Goal: Information Seeking & Learning: Learn about a topic

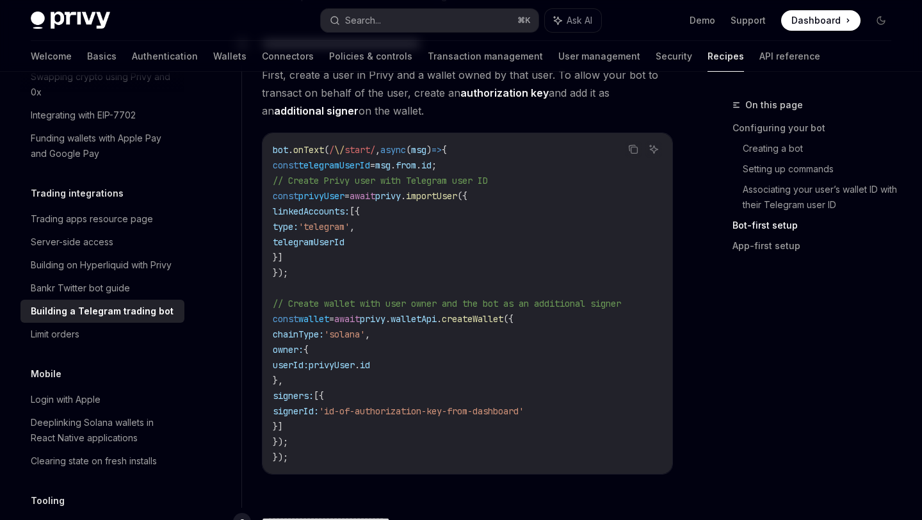
scroll to position [1217, 0]
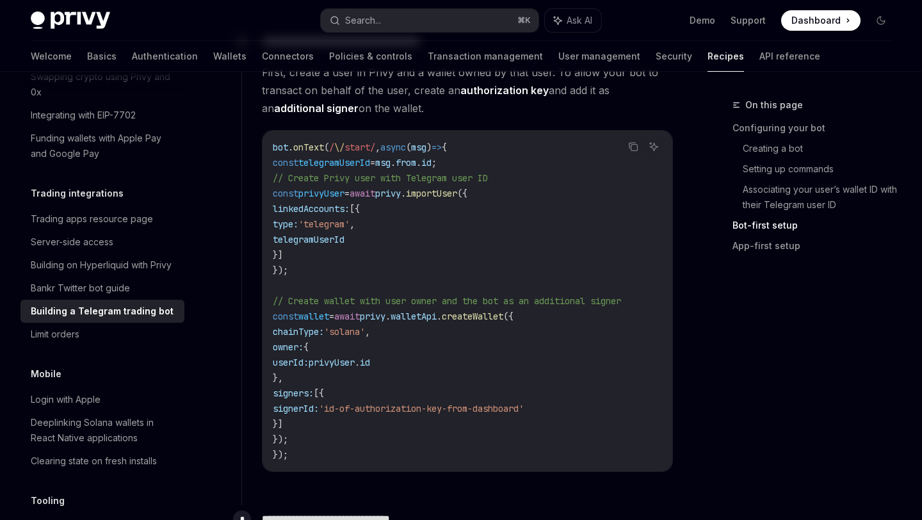
drag, startPoint x: 339, startPoint y: 411, endPoint x: 384, endPoint y: 411, distance: 44.8
click at [319, 411] on span "signerId:" at bounding box center [296, 409] width 46 height 12
drag, startPoint x: 402, startPoint y: 410, endPoint x: 601, endPoint y: 410, distance: 199.1
click at [524, 410] on span "'id-of-authorization-key-from-dashboard'" at bounding box center [421, 409] width 205 height 12
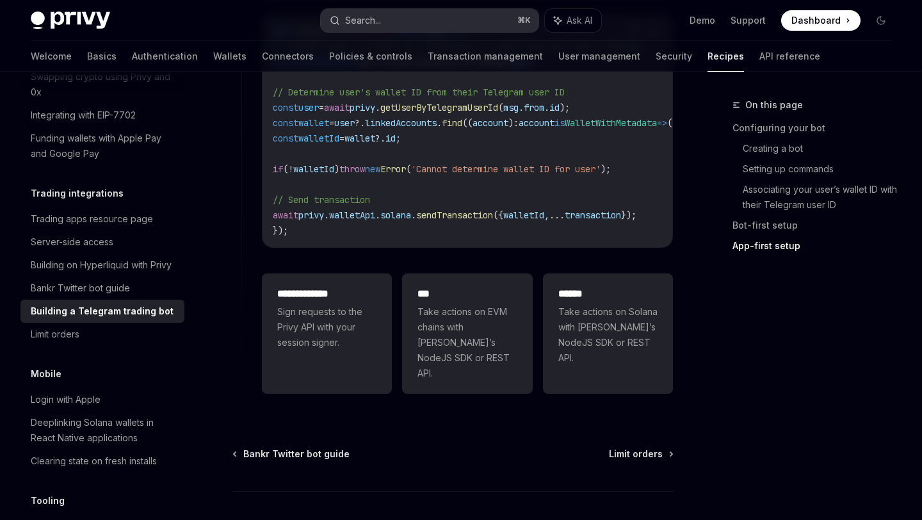
scroll to position [3202, 0]
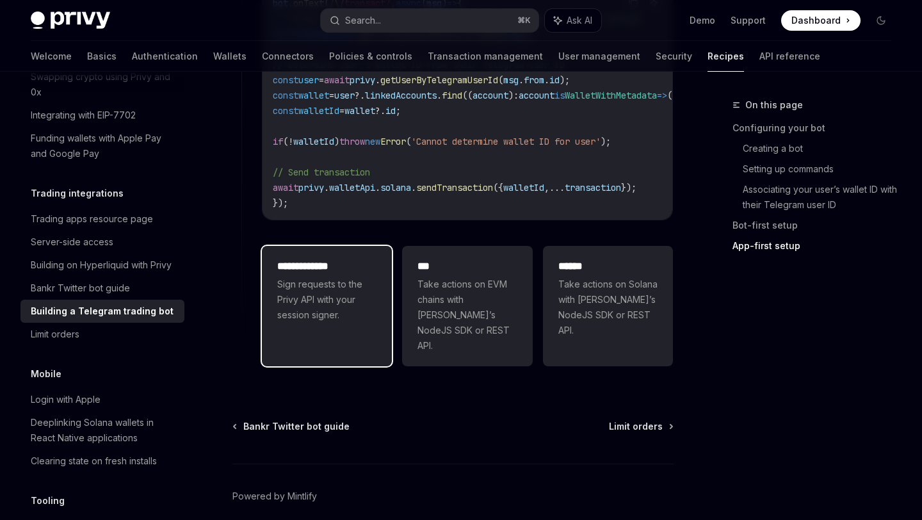
click at [293, 246] on div "**********" at bounding box center [327, 291] width 130 height 90
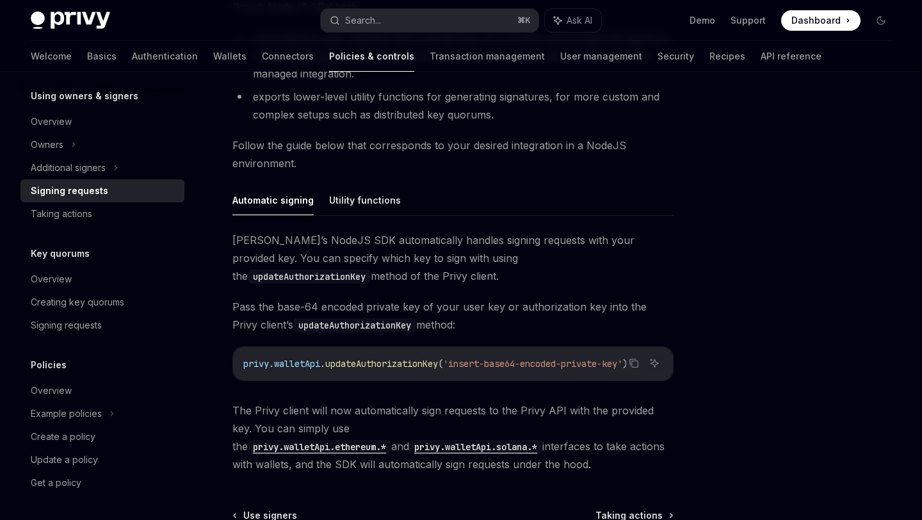
scroll to position [463, 0]
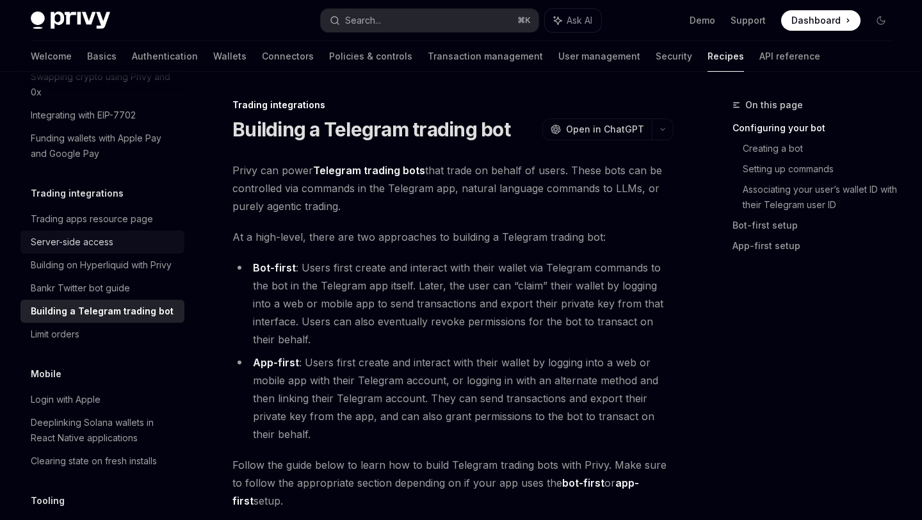
click at [95, 234] on div "Server-side access" at bounding box center [72, 241] width 83 height 15
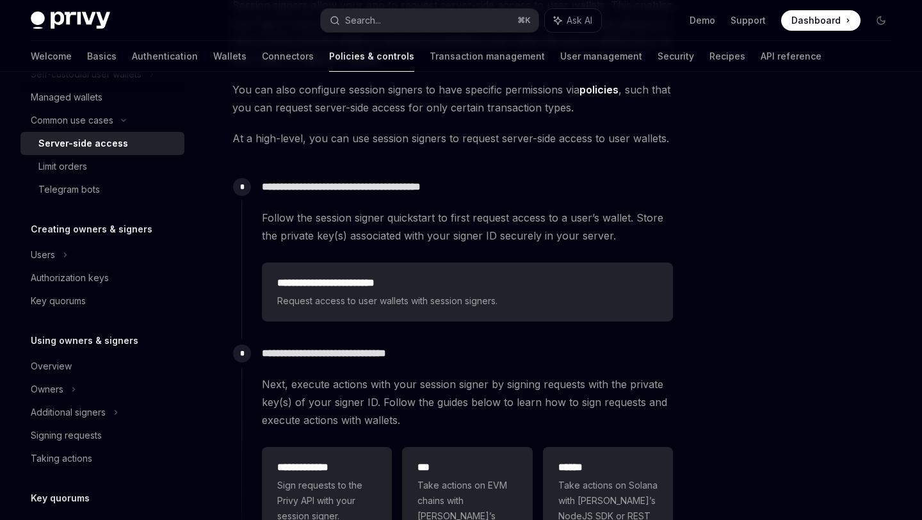
scroll to position [239, 0]
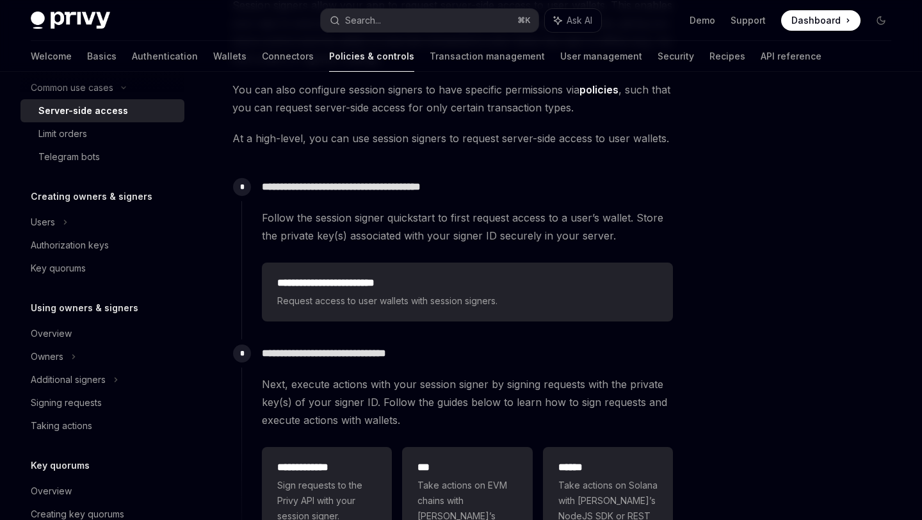
type textarea "*"
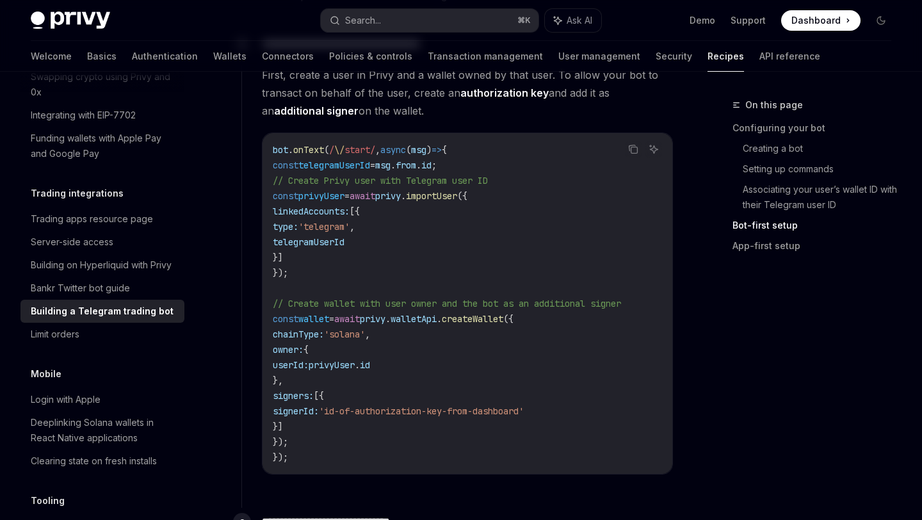
scroll to position [1213, 0]
drag, startPoint x: 273, startPoint y: 150, endPoint x: 329, endPoint y: 227, distance: 95.3
click at [329, 227] on code "bot . onText ( / \/ start/ , async ( msg ) => { const telegramUserId = msg . fr…" at bounding box center [467, 304] width 389 height 323
click at [320, 186] on span "// Create Privy user with Telegram user ID" at bounding box center [380, 182] width 215 height 12
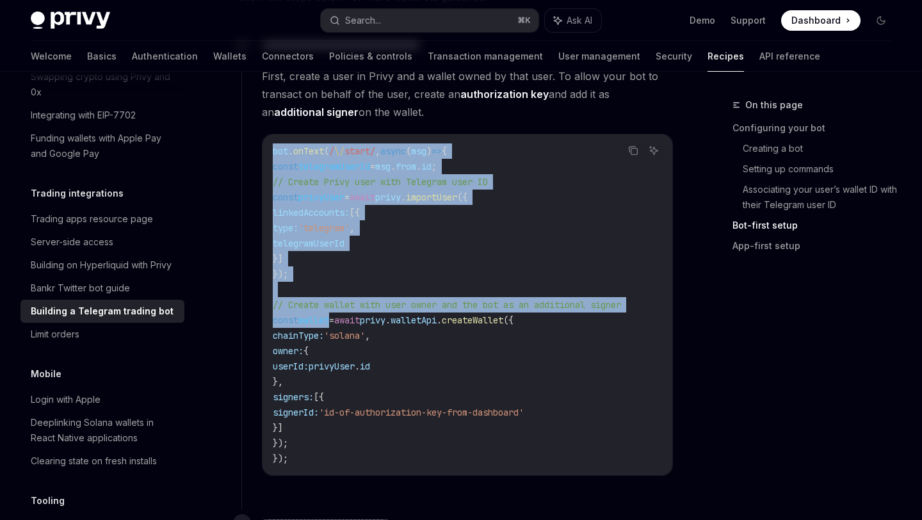
drag, startPoint x: 270, startPoint y: 153, endPoint x: 353, endPoint y: 327, distance: 192.5
click at [353, 327] on div "bot . onText ( / \/ start/ , async ( msg ) => { const telegramUserId = msg . fr…" at bounding box center [468, 304] width 410 height 341
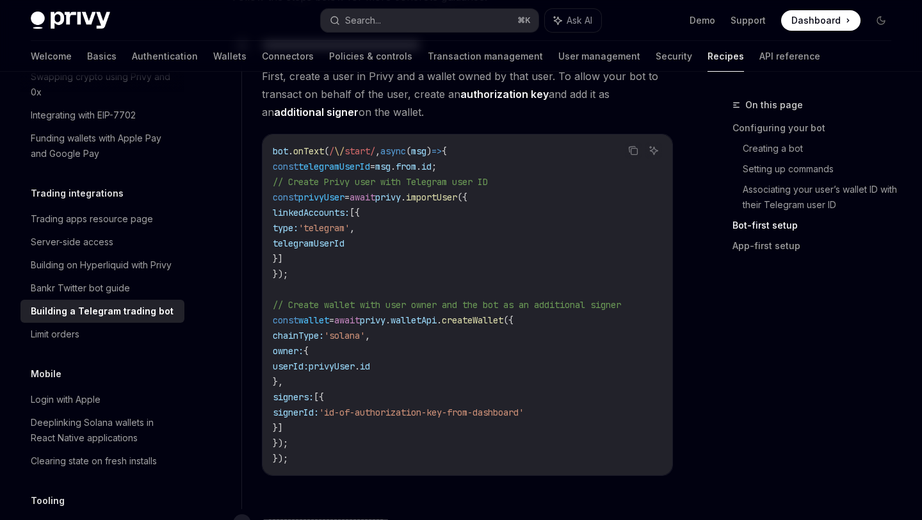
click at [376, 258] on code "bot . onText ( / \/ start/ , async ( msg ) => { const telegramUserId = msg . fr…" at bounding box center [467, 304] width 389 height 323
drag, startPoint x: 334, startPoint y: 243, endPoint x: 414, endPoint y: 243, distance: 80.7
click at [414, 243] on code "bot . onText ( / \/ start/ , async ( msg ) => { const telegramUserId = msg . fr…" at bounding box center [467, 304] width 389 height 323
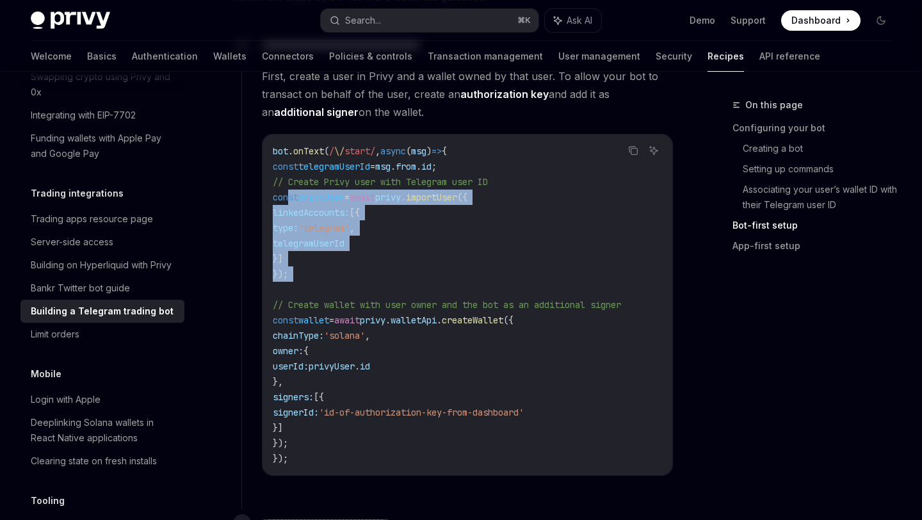
drag, startPoint x: 317, startPoint y: 284, endPoint x: 286, endPoint y: 198, distance: 90.5
click at [286, 198] on code "bot . onText ( / \/ start/ , async ( msg ) => { const telegramUserId = msg . fr…" at bounding box center [467, 304] width 389 height 323
drag, startPoint x: 293, startPoint y: 320, endPoint x: 360, endPoint y: 420, distance: 120.6
click at [360, 420] on code "bot . onText ( / \/ start/ , async ( msg ) => { const telegramUserId = msg . fr…" at bounding box center [467, 304] width 389 height 323
click at [399, 412] on span "'id-of-authorization-key-from-dashboard'" at bounding box center [421, 413] width 205 height 12
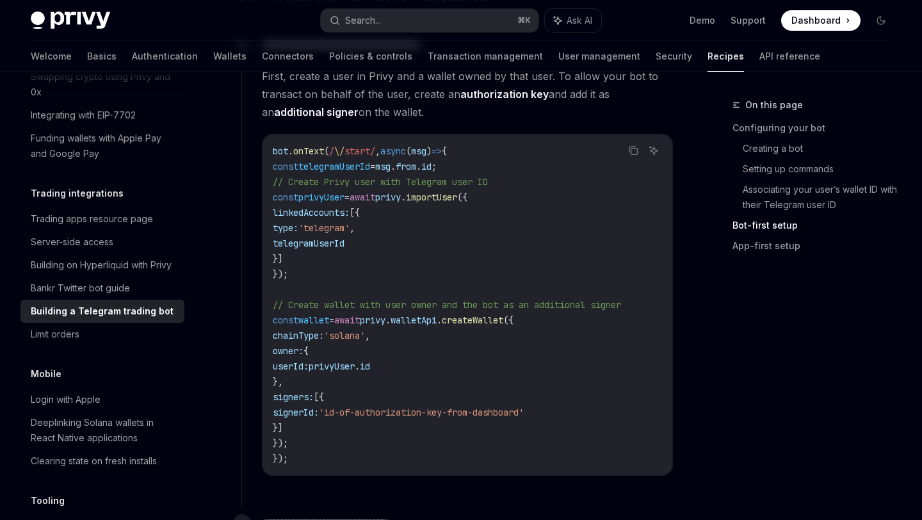
drag, startPoint x: 394, startPoint y: 410, endPoint x: 605, endPoint y: 408, distance: 210.7
click at [524, 408] on span "'id-of-authorization-key-from-dashboard'" at bounding box center [421, 413] width 205 height 12
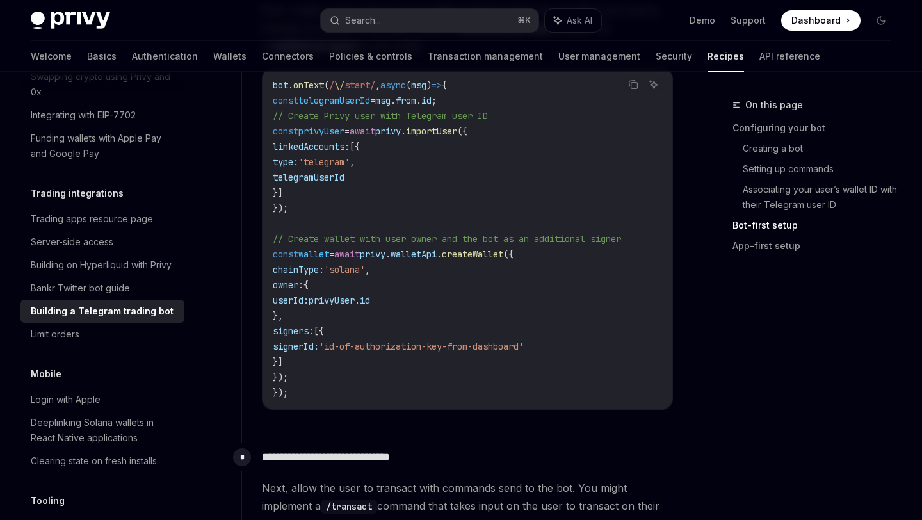
scroll to position [1280, 0]
click at [442, 356] on code "bot . onText ( / \/ start/ , async ( msg ) => { const telegramUserId = msg . fr…" at bounding box center [467, 237] width 389 height 323
drag, startPoint x: 391, startPoint y: 346, endPoint x: 608, endPoint y: 343, distance: 217.7
click at [608, 343] on code "bot . onText ( / \/ start/ , async ( msg ) => { const telegramUserId = msg . fr…" at bounding box center [467, 237] width 389 height 323
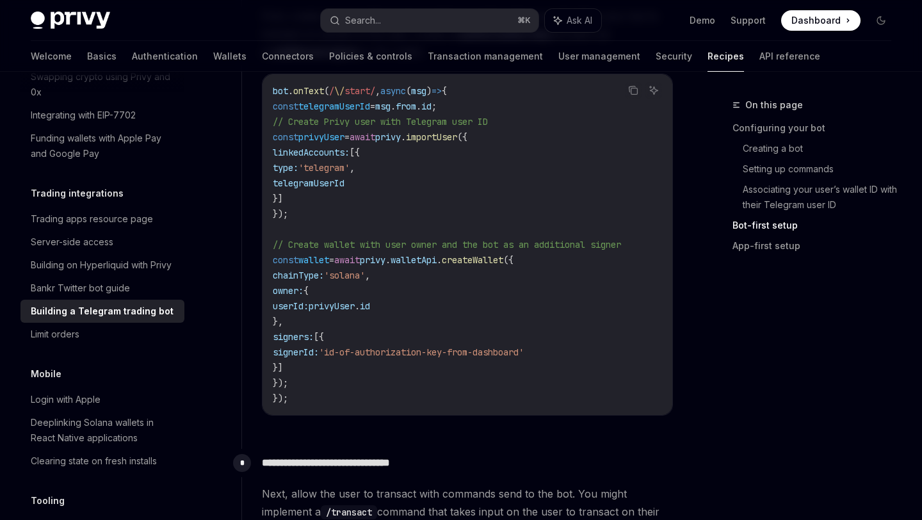
drag, startPoint x: 291, startPoint y: 135, endPoint x: 354, endPoint y: 211, distance: 98.7
click at [354, 211] on code "bot . onText ( / \/ start/ , async ( msg ) => { const telegramUserId = msg . fr…" at bounding box center [467, 244] width 389 height 323
click at [315, 216] on code "bot . onText ( / \/ start/ , async ( msg ) => { const telegramUserId = msg . fr…" at bounding box center [467, 244] width 389 height 323
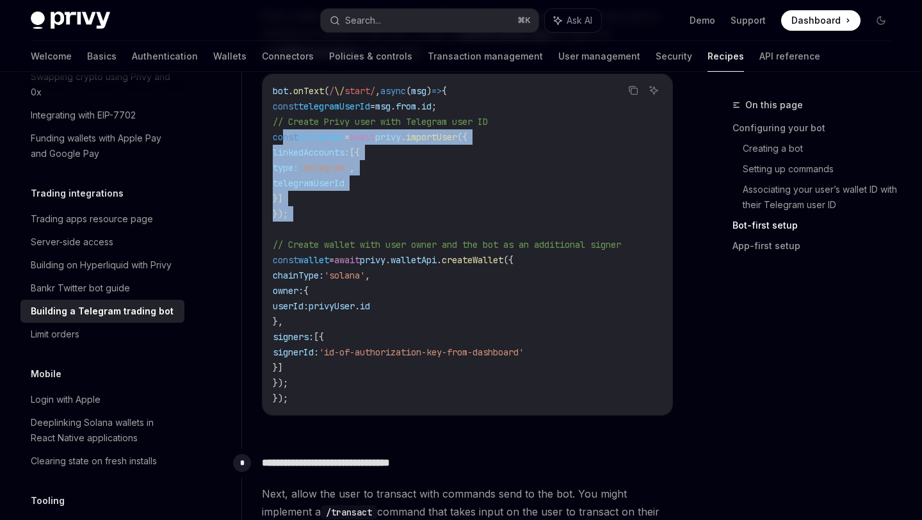
drag, startPoint x: 312, startPoint y: 223, endPoint x: 283, endPoint y: 141, distance: 86.9
click at [283, 141] on code "bot . onText ( / \/ start/ , async ( msg ) => { const telegramUserId = msg . fr…" at bounding box center [467, 244] width 389 height 323
drag, startPoint x: 294, startPoint y: 260, endPoint x: 354, endPoint y: 380, distance: 134.0
click at [354, 380] on code "bot . onText ( / \/ start/ , async ( msg ) => { const telegramUserId = msg . fr…" at bounding box center [467, 244] width 389 height 323
click at [500, 263] on span "createWallet" at bounding box center [472, 260] width 61 height 12
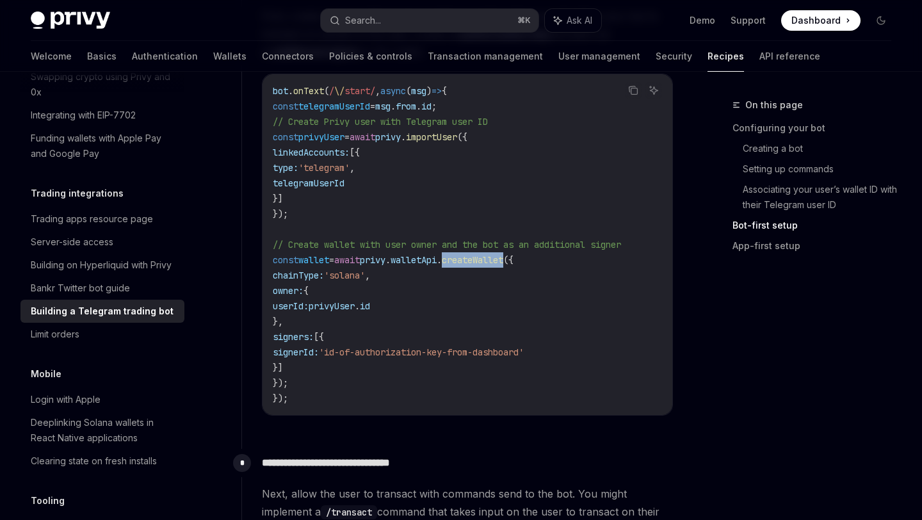
drag, startPoint x: 493, startPoint y: 261, endPoint x: 556, endPoint y: 263, distance: 62.8
click at [503, 263] on span "createWallet" at bounding box center [472, 260] width 61 height 12
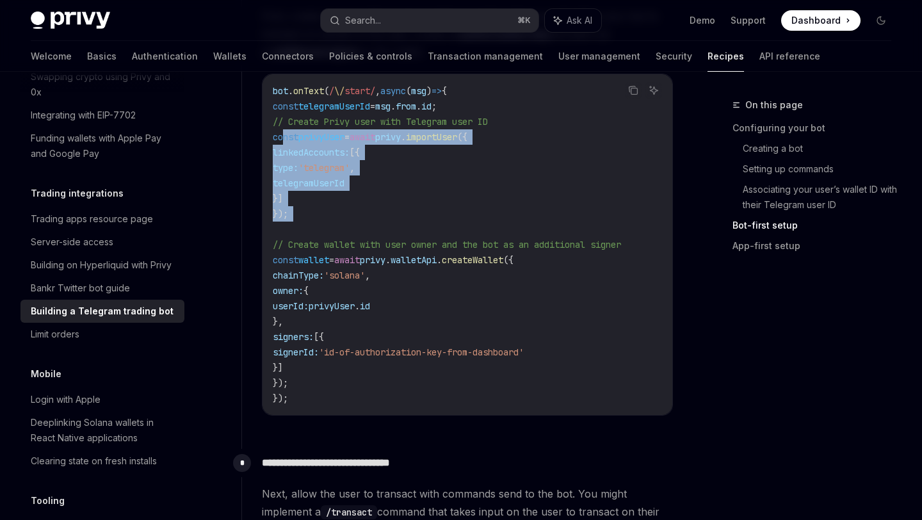
drag, startPoint x: 316, startPoint y: 227, endPoint x: 284, endPoint y: 139, distance: 93.4
click at [284, 139] on code "bot . onText ( / \/ start/ , async ( msg ) => { const telegramUserId = msg . fr…" at bounding box center [467, 244] width 389 height 323
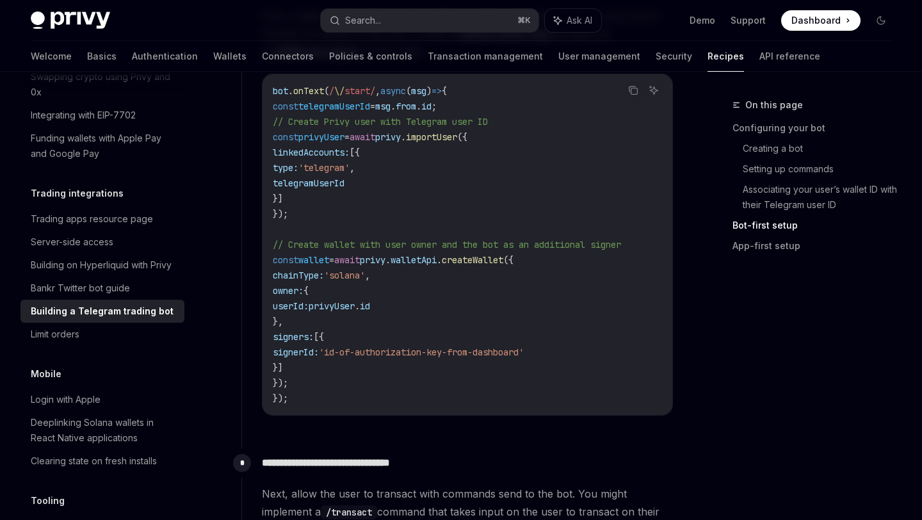
click at [295, 138] on span "const" at bounding box center [286, 137] width 26 height 12
drag, startPoint x: 292, startPoint y: 133, endPoint x: 351, endPoint y: 207, distance: 94.8
click at [351, 207] on code "bot . onText ( / \/ start/ , async ( msg ) => { const telegramUserId = msg . fr…" at bounding box center [467, 244] width 389 height 323
click at [296, 143] on code "bot . onText ( / \/ start/ , async ( msg ) => { const telegramUserId = msg . fr…" at bounding box center [467, 244] width 389 height 323
drag, startPoint x: 293, startPoint y: 137, endPoint x: 337, endPoint y: 212, distance: 87.0
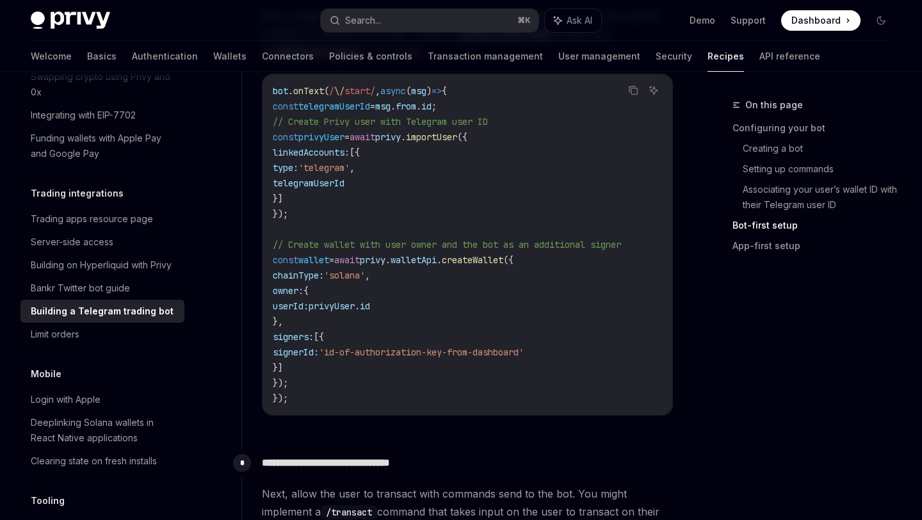
click at [337, 212] on code "bot . onText ( / \/ start/ , async ( msg ) => { const telegramUserId = msg . fr…" at bounding box center [467, 244] width 389 height 323
drag, startPoint x: 295, startPoint y: 261, endPoint x: 338, endPoint y: 378, distance: 124.2
click at [338, 378] on code "bot . onText ( / \/ start/ , async ( msg ) => { const telegramUserId = msg . fr…" at bounding box center [467, 244] width 389 height 323
click at [319, 357] on span "signerId:" at bounding box center [296, 352] width 46 height 12
drag, startPoint x: 336, startPoint y: 353, endPoint x: 597, endPoint y: 353, distance: 261.3
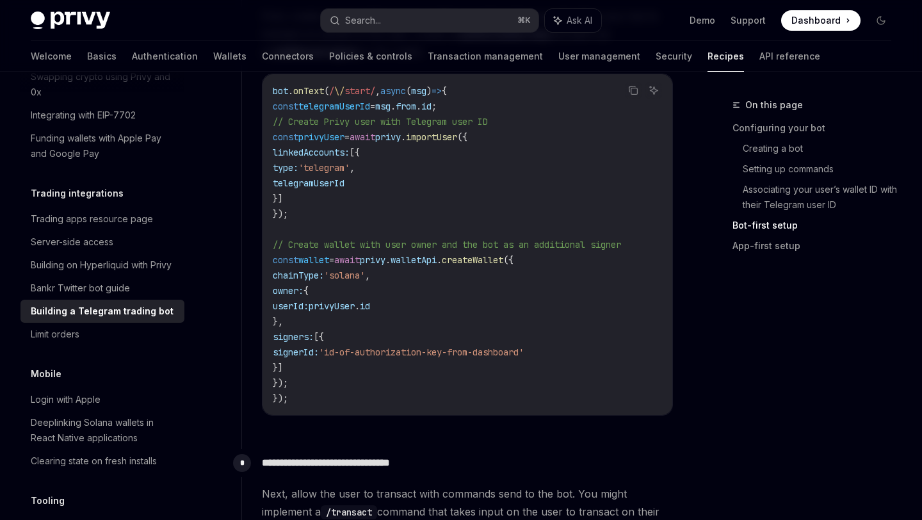
click at [524, 353] on span "signerId: 'id-of-authorization-key-from-dashboard'" at bounding box center [398, 352] width 251 height 12
click at [489, 353] on span "'id-of-authorization-key-from-dashboard'" at bounding box center [421, 352] width 205 height 12
drag, startPoint x: 391, startPoint y: 353, endPoint x: 628, endPoint y: 353, distance: 236.9
click at [628, 353] on code "bot . onText ( / \/ start/ , async ( msg ) => { const telegramUserId = msg . fr…" at bounding box center [467, 244] width 389 height 323
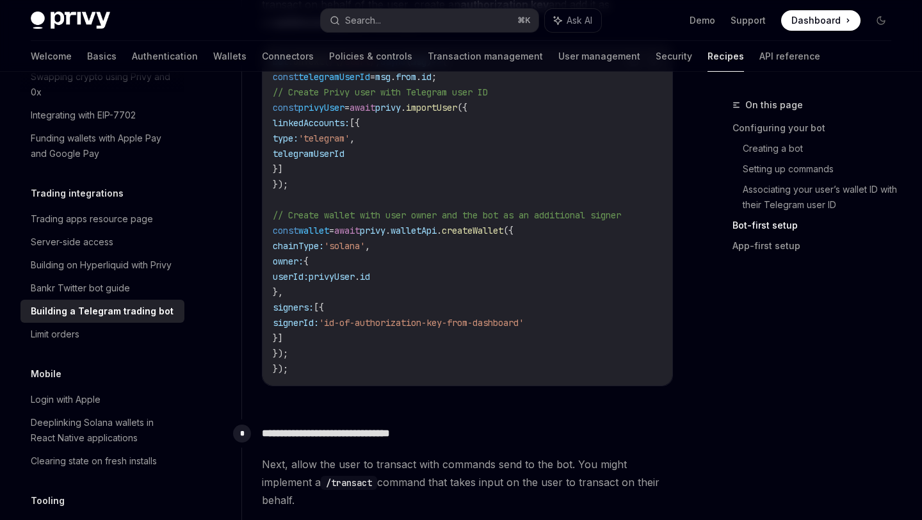
click at [417, 326] on span "'id-of-authorization-key-from-dashboard'" at bounding box center [421, 323] width 205 height 12
drag, startPoint x: 396, startPoint y: 324, endPoint x: 599, endPoint y: 323, distance: 203.0
click at [524, 323] on span "'id-of-authorization-key-from-dashboard'" at bounding box center [421, 323] width 205 height 12
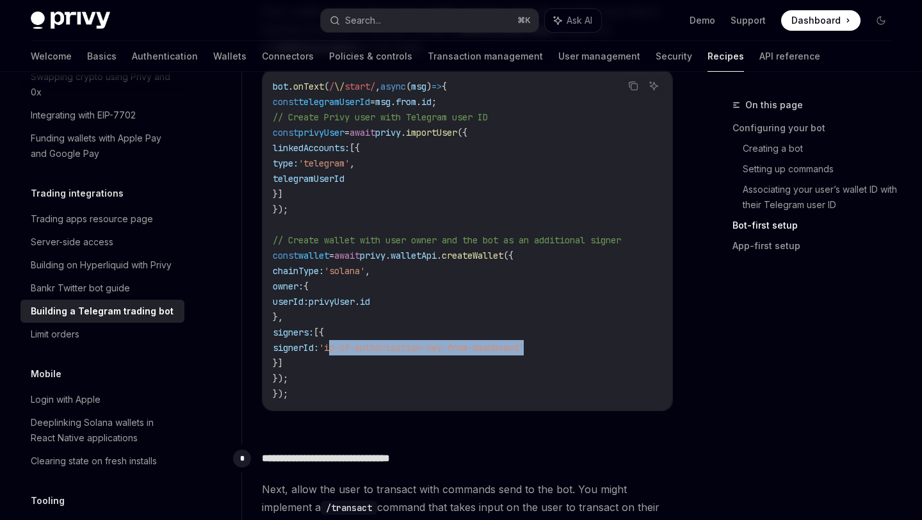
scroll to position [1274, 0]
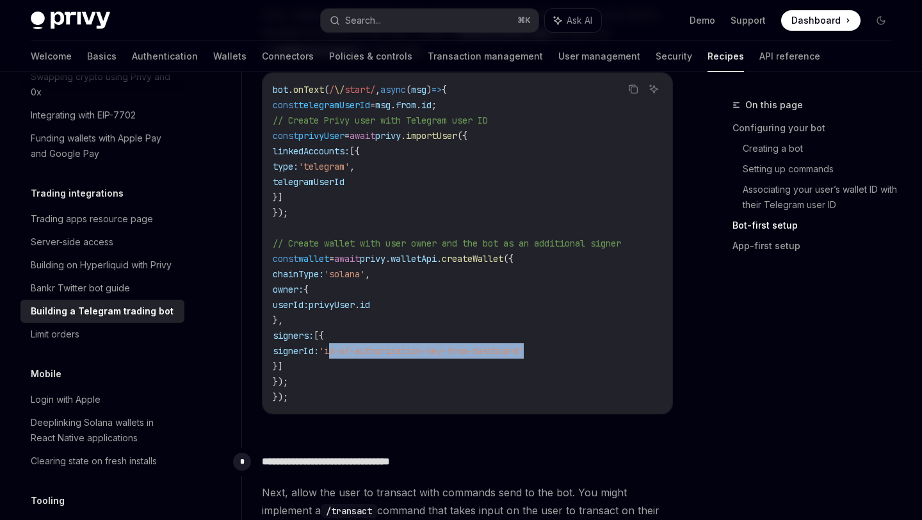
drag, startPoint x: 313, startPoint y: 352, endPoint x: 285, endPoint y: 106, distance: 248.1
click at [285, 106] on code "bot . onText ( / \/ start/ , async ( msg ) => { const telegramUserId = msg . fr…" at bounding box center [467, 243] width 389 height 323
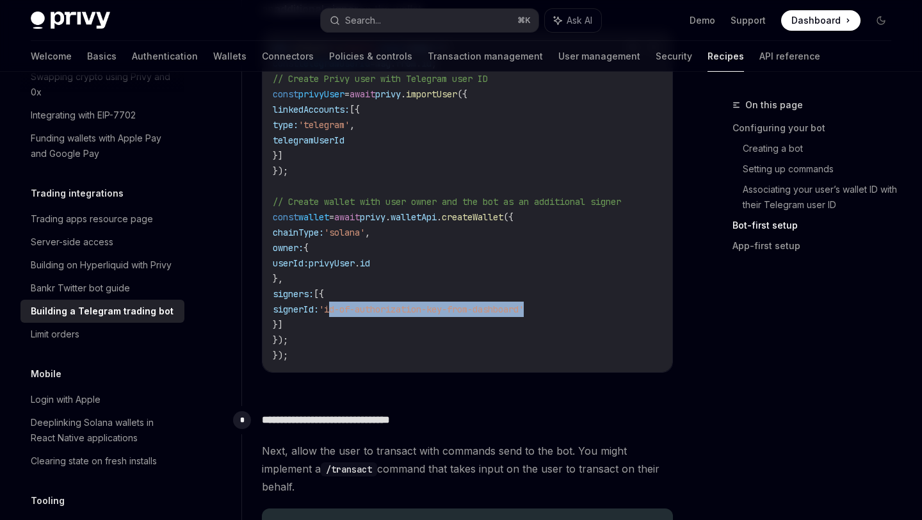
scroll to position [1322, 0]
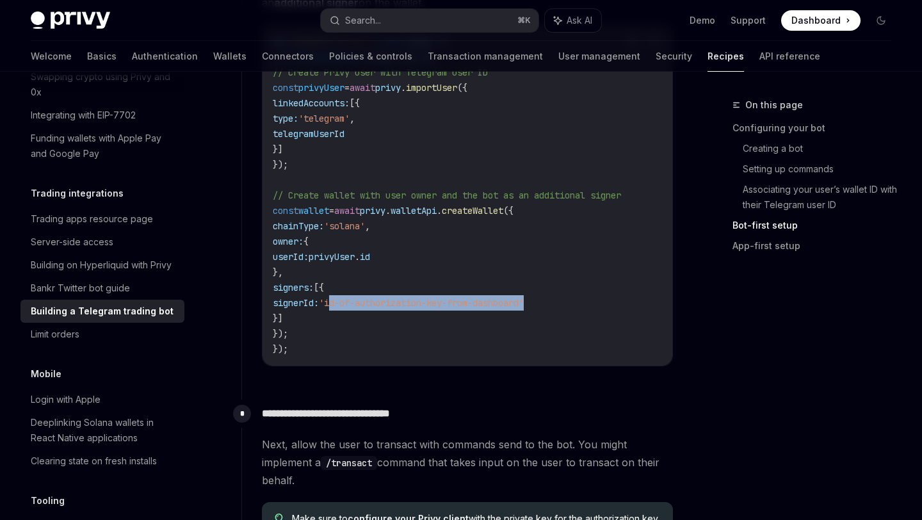
click at [316, 337] on code "bot . onText ( / \/ start/ , async ( msg ) => { const telegramUserId = msg . fr…" at bounding box center [467, 195] width 389 height 323
click at [311, 338] on code "bot . onText ( / \/ start/ , async ( msg ) => { const telegramUserId = msg . fr…" at bounding box center [467, 195] width 389 height 323
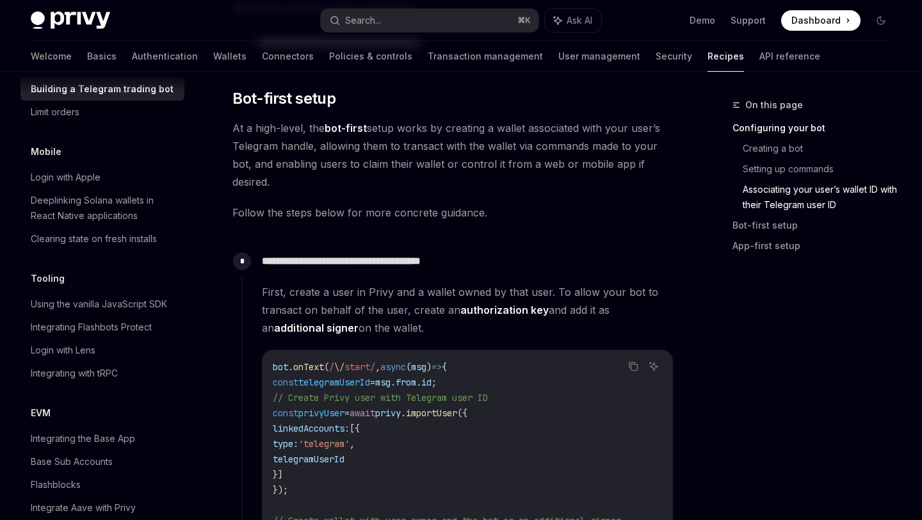
scroll to position [842, 0]
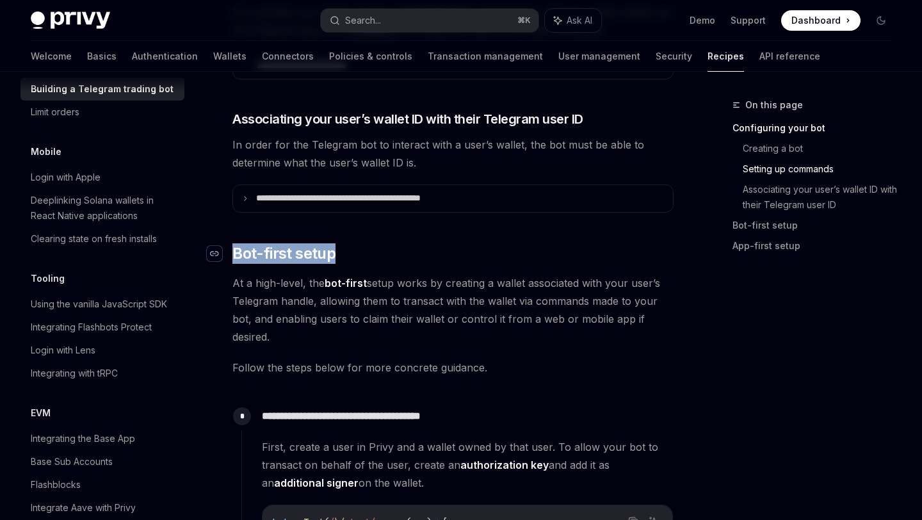
drag, startPoint x: 329, startPoint y: 255, endPoint x: 221, endPoint y: 249, distance: 108.4
click at [232, 249] on h2 "​ Bot-first setup" at bounding box center [452, 253] width 441 height 20
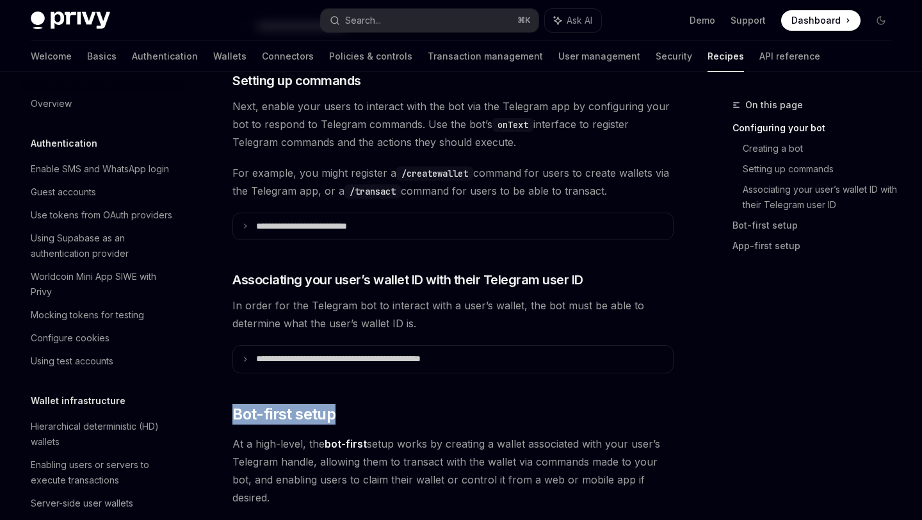
scroll to position [501, 0]
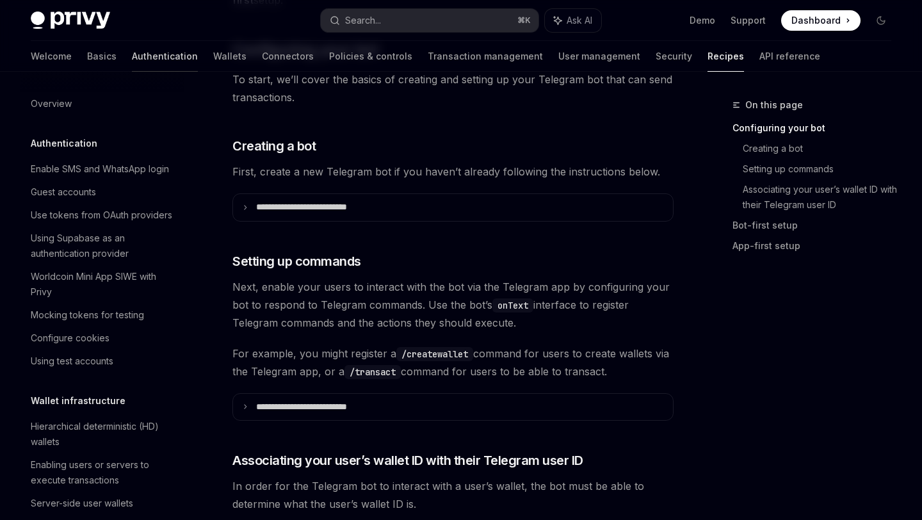
click at [132, 52] on link "Authentication" at bounding box center [165, 56] width 66 height 31
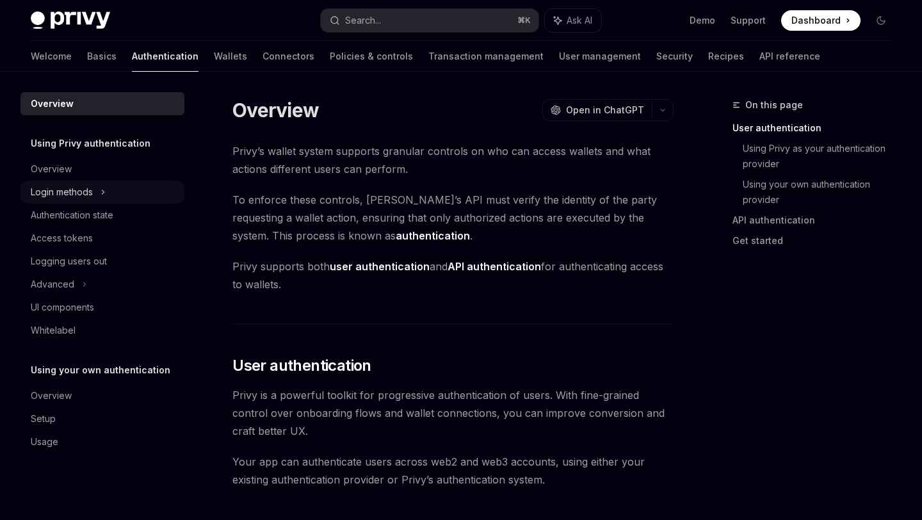
click at [94, 188] on div "Login methods" at bounding box center [102, 192] width 164 height 23
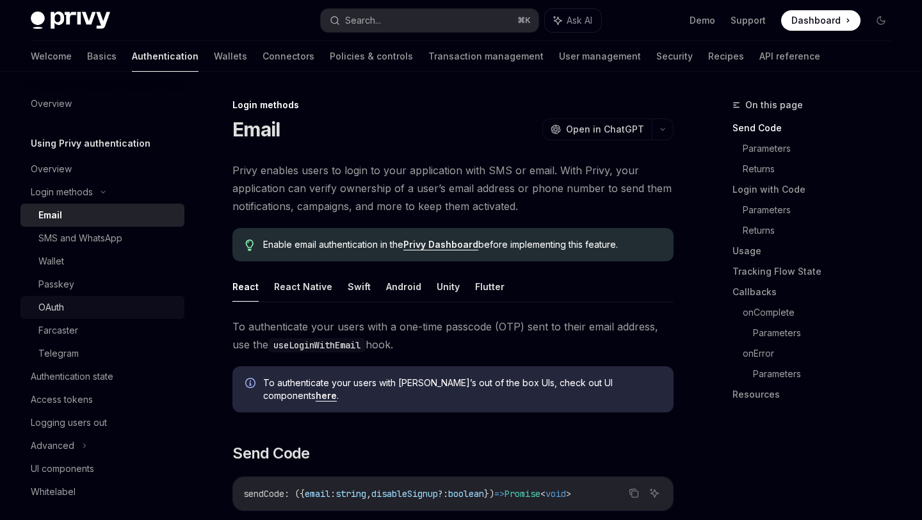
click at [58, 305] on div "OAuth" at bounding box center [51, 307] width 26 height 15
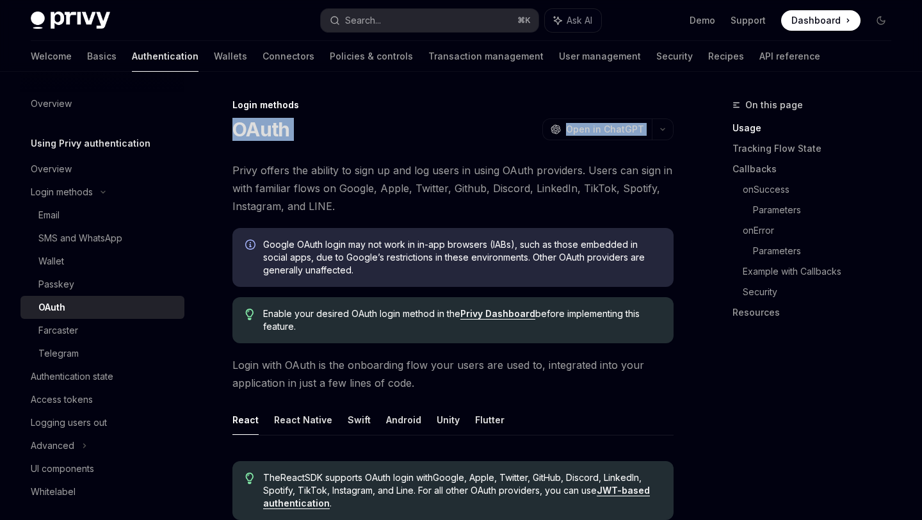
drag, startPoint x: 257, startPoint y: 140, endPoint x: 291, endPoint y: 147, distance: 34.0
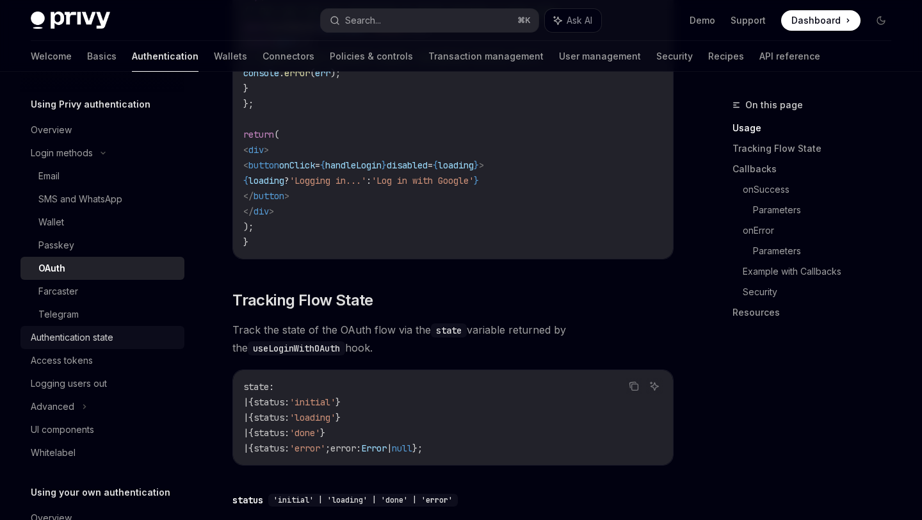
scroll to position [43, 0]
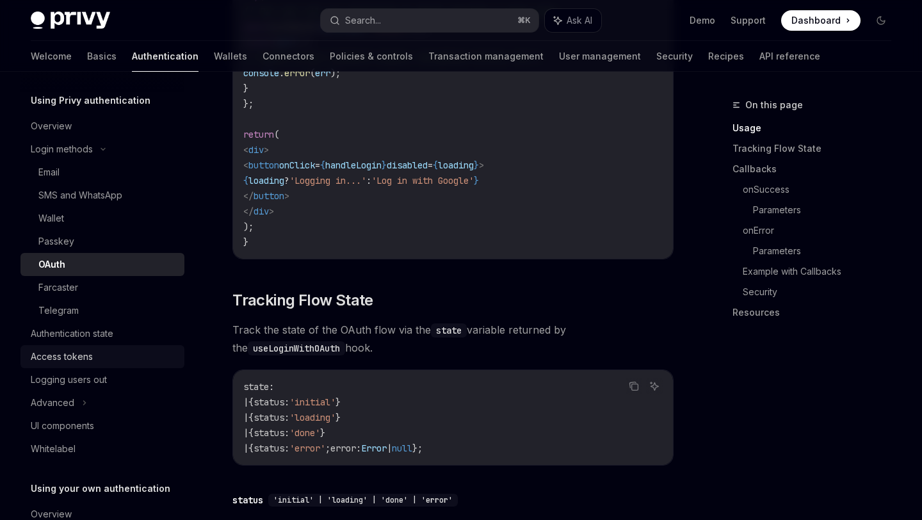
click at [105, 358] on div "Access tokens" at bounding box center [104, 356] width 146 height 15
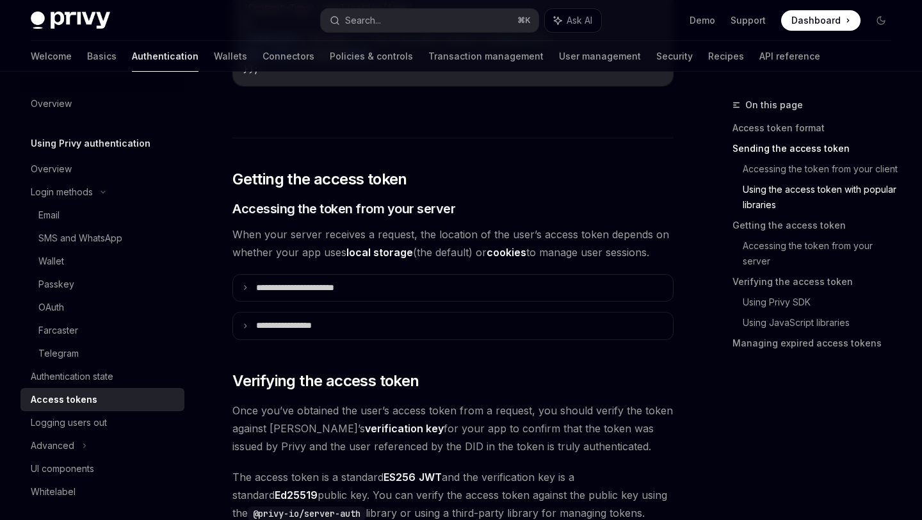
scroll to position [1575, 0]
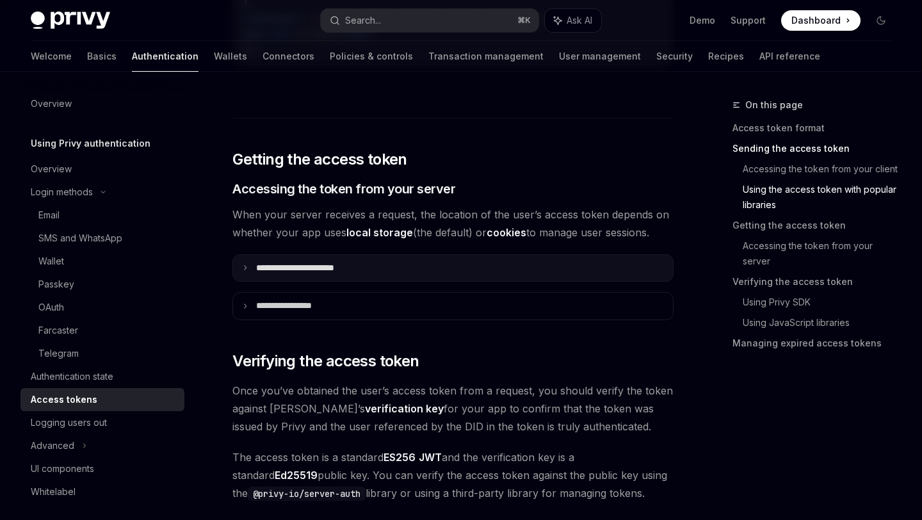
click at [250, 271] on summary "**********" at bounding box center [453, 268] width 440 height 27
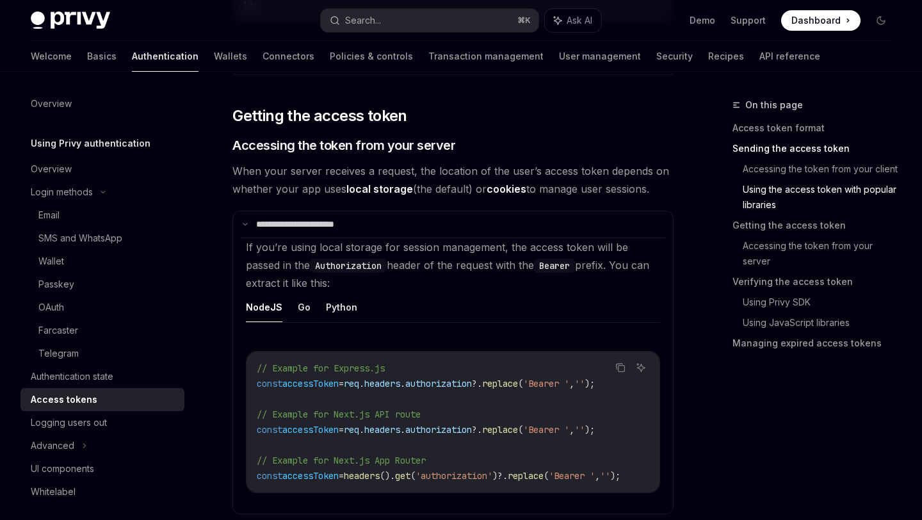
scroll to position [1619, 0]
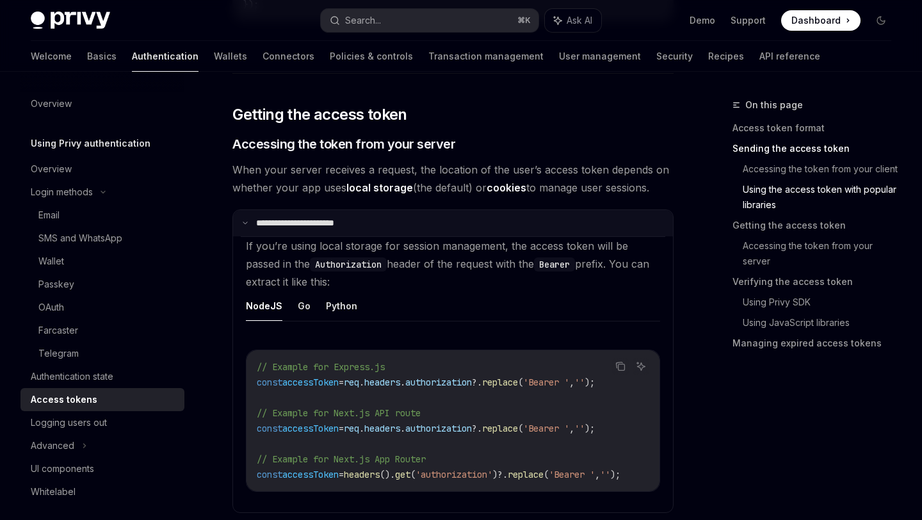
click at [251, 220] on summary "**********" at bounding box center [453, 223] width 440 height 27
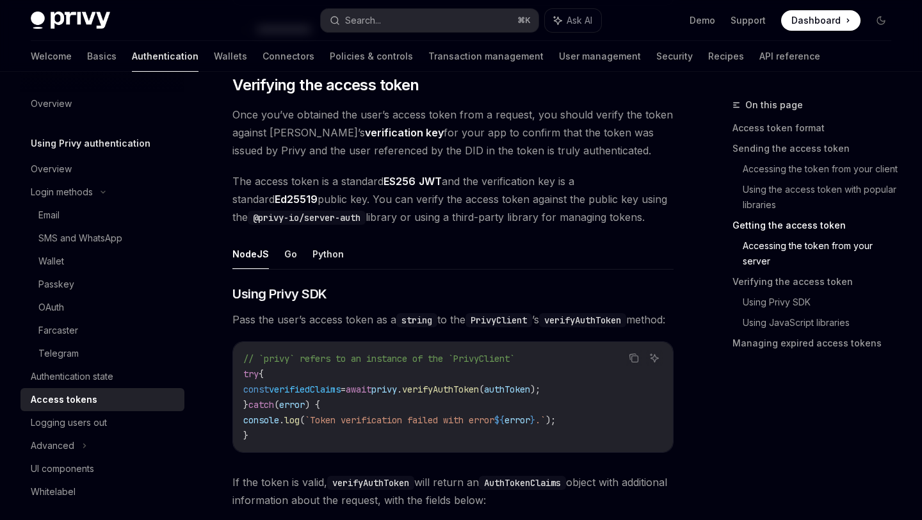
scroll to position [1883, 0]
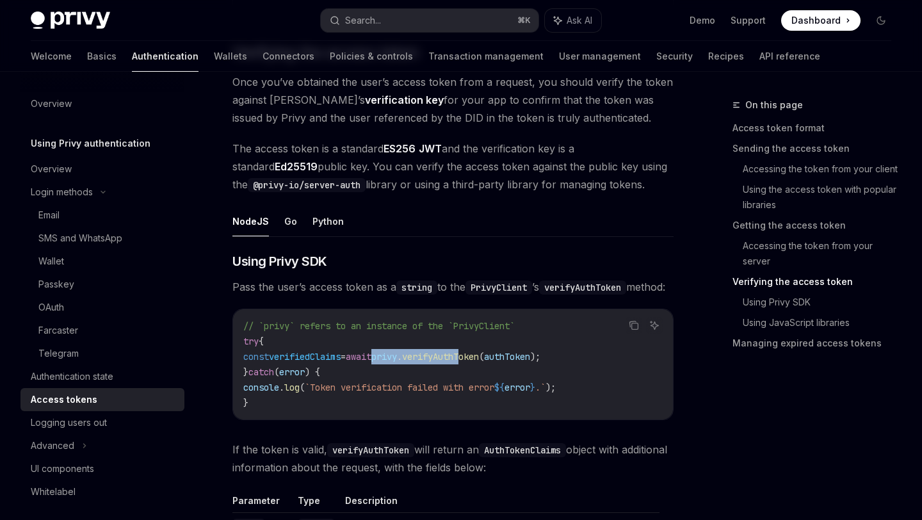
drag, startPoint x: 405, startPoint y: 375, endPoint x: 516, endPoint y: 375, distance: 110.8
click at [511, 362] on span "const verifiedClaims = await privy . verifyAuthToken ( authToken );" at bounding box center [391, 357] width 297 height 12
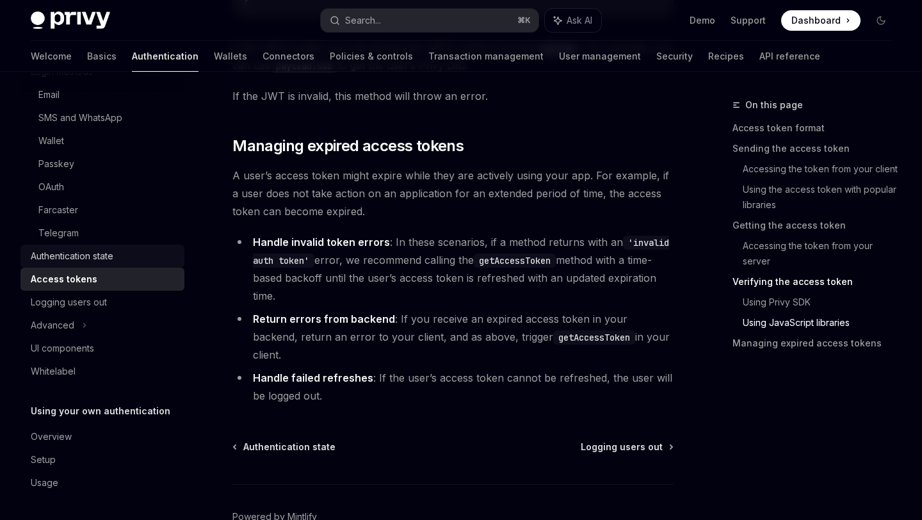
scroll to position [0, 0]
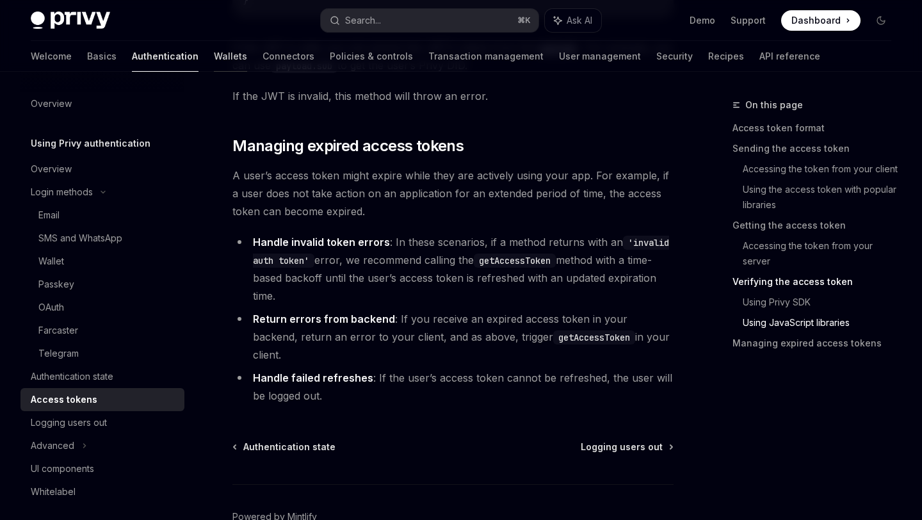
click at [214, 58] on link "Wallets" at bounding box center [230, 56] width 33 height 31
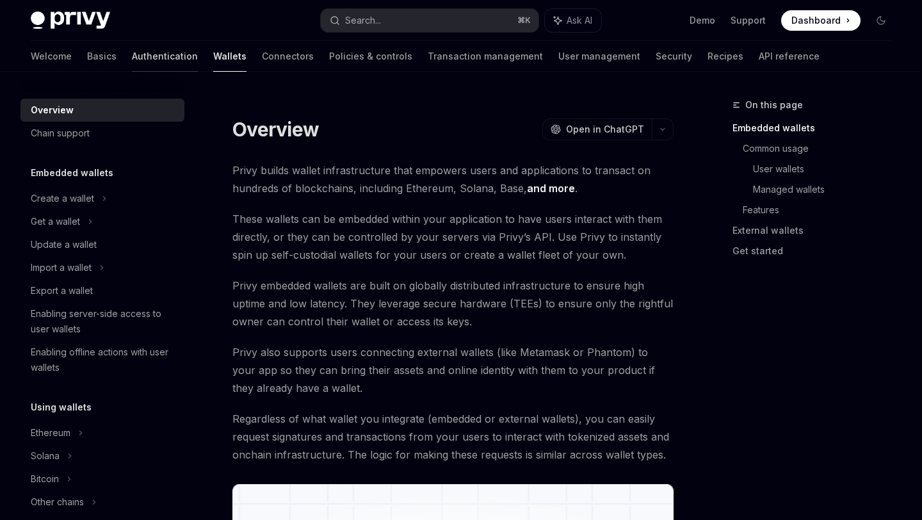
click at [132, 56] on link "Authentication" at bounding box center [165, 56] width 66 height 31
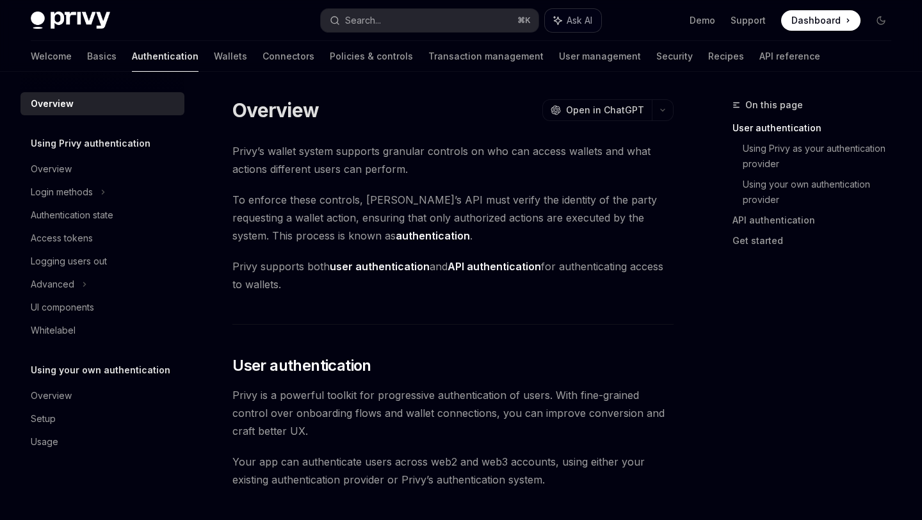
click at [567, 22] on span "Ask AI" at bounding box center [580, 20] width 26 height 13
type textarea "*"
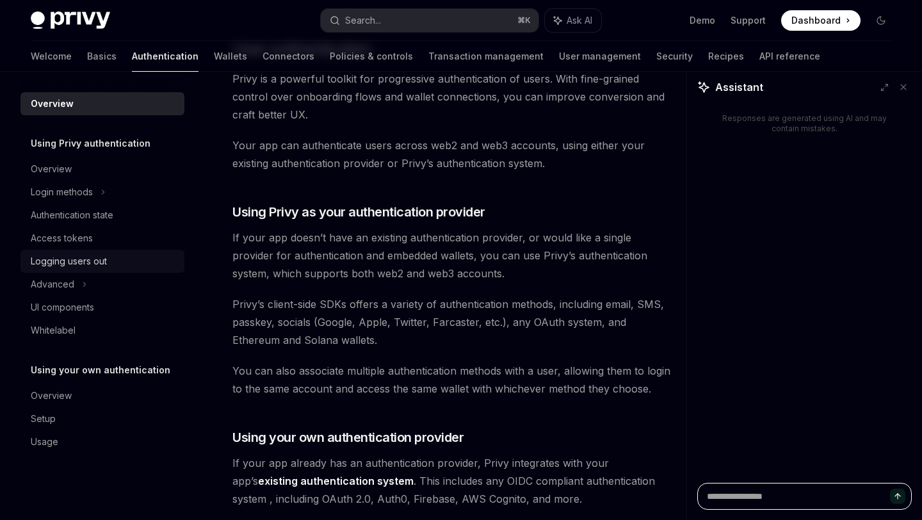
scroll to position [564, 0]
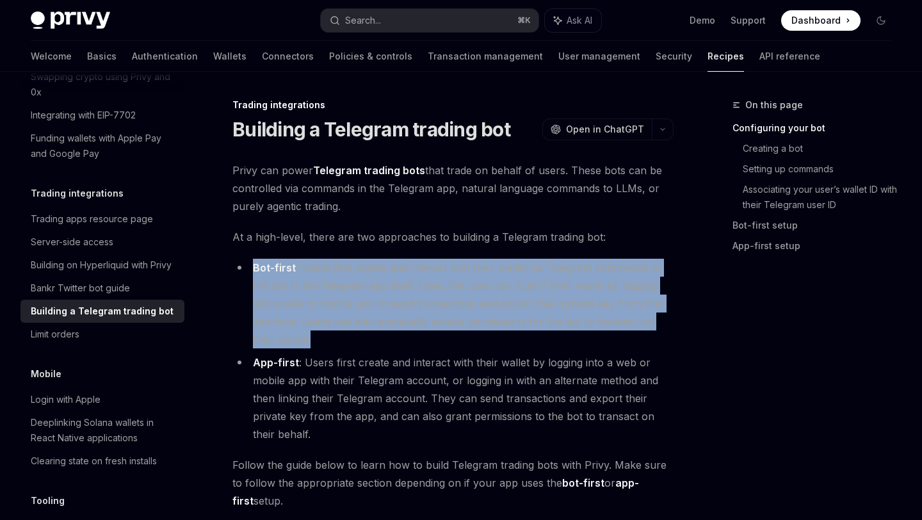
drag, startPoint x: 288, startPoint y: 339, endPoint x: 253, endPoint y: 275, distance: 72.8
click at [253, 275] on li "Bot-first : Users first create and interact with their wallet via Telegram comm…" at bounding box center [452, 304] width 441 height 90
copy li "Bot-first : Users first create and interact with their wallet via Telegram comm…"
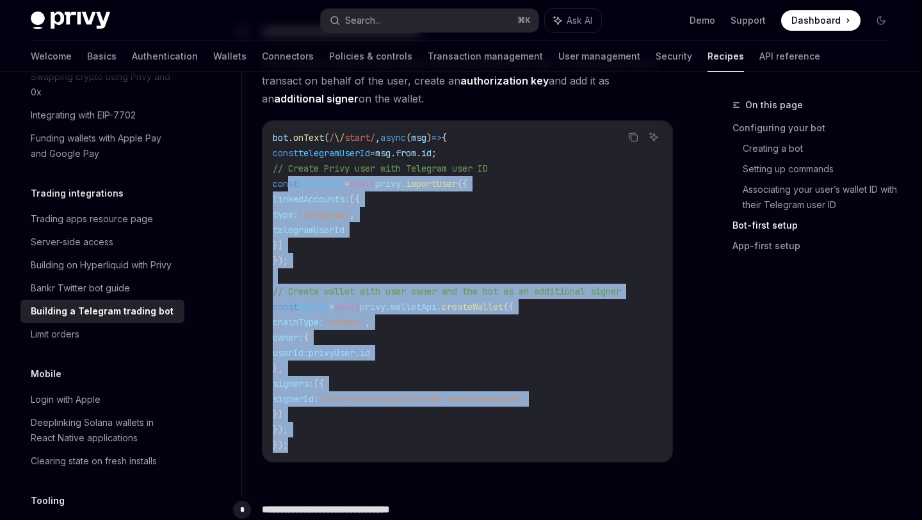
scroll to position [1208, 0]
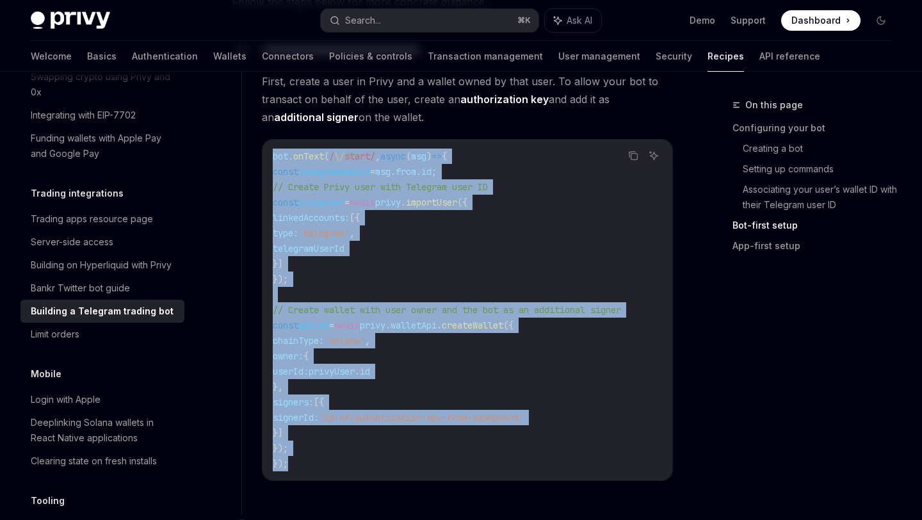
copy code "bot . onText ( / \/ start/ , async ( msg ) => { const telegramUserId = msg . fr…"
drag, startPoint x: 308, startPoint y: 342, endPoint x: 268, endPoint y: 160, distance: 186.3
click at [268, 160] on div "bot . onText ( / \/ start/ , async ( msg ) => { const telegramUserId = msg . fr…" at bounding box center [468, 310] width 410 height 341
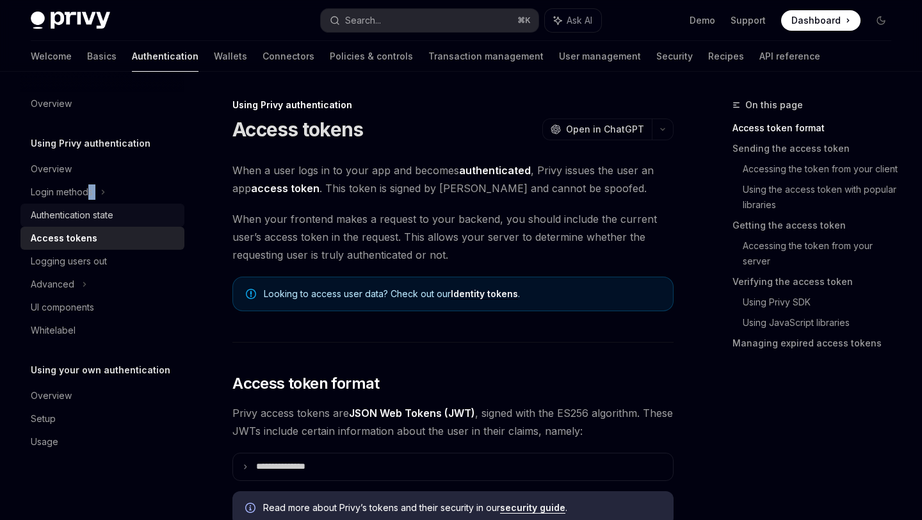
drag, startPoint x: 86, startPoint y: 194, endPoint x: 85, endPoint y: 206, distance: 11.5
click at [85, 206] on ul "Overview Login methods Authentication state Access tokens Logging users out Adv…" at bounding box center [102, 250] width 164 height 184
click at [85, 210] on div "Authentication state" at bounding box center [72, 214] width 83 height 15
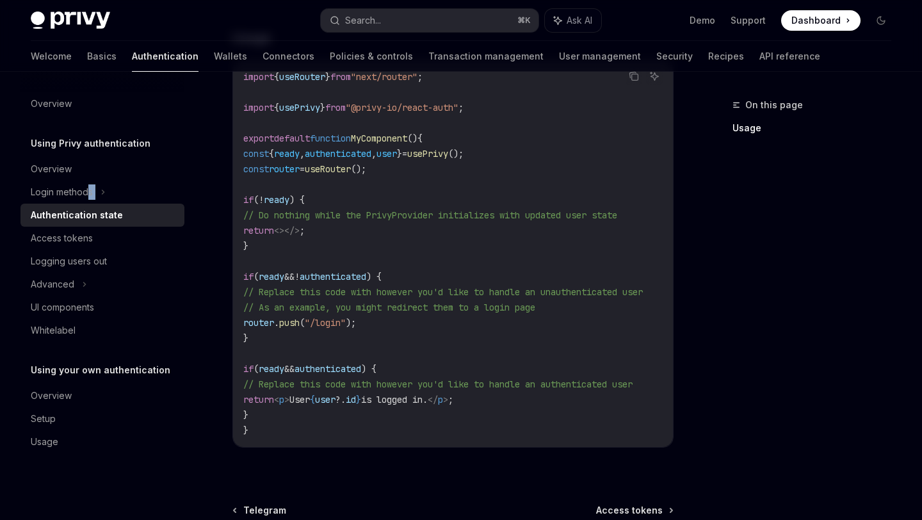
scroll to position [456, 0]
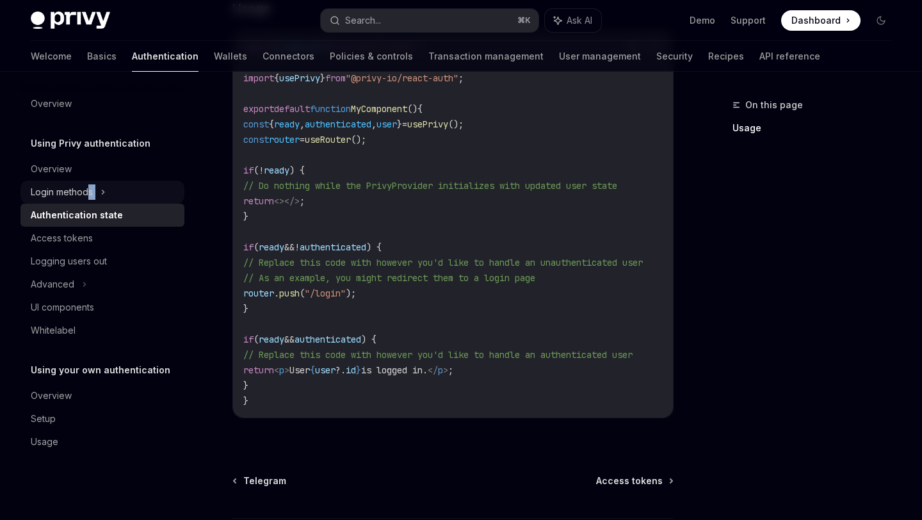
click at [103, 191] on icon at bounding box center [103, 191] width 5 height 15
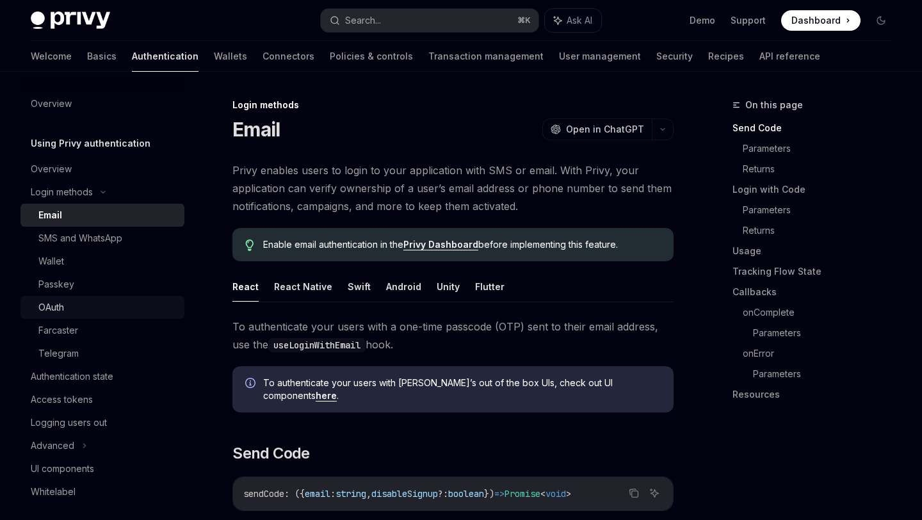
click at [74, 305] on div "OAuth" at bounding box center [107, 307] width 138 height 15
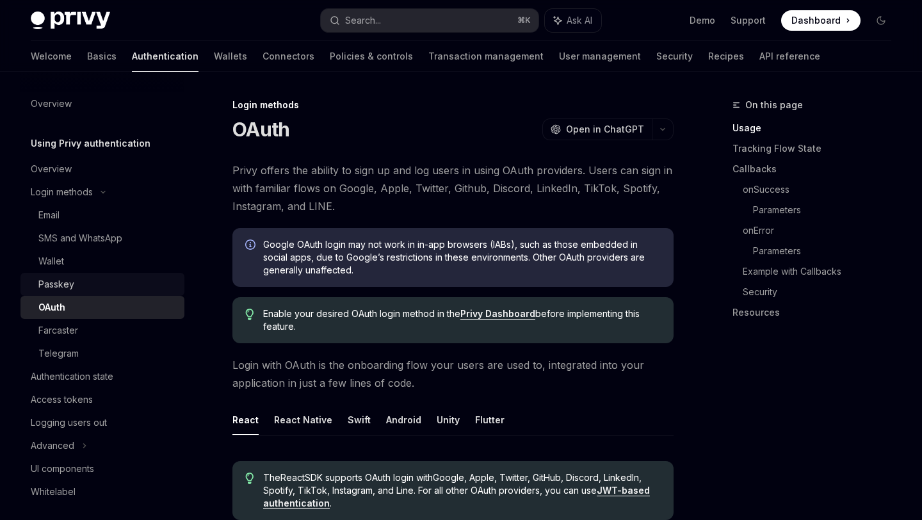
click at [126, 286] on div "Passkey" at bounding box center [107, 284] width 138 height 15
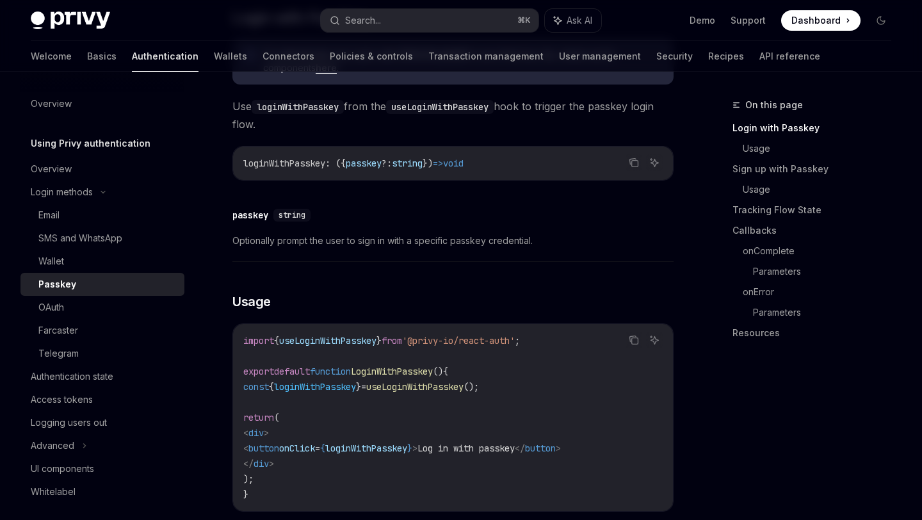
scroll to position [316, 0]
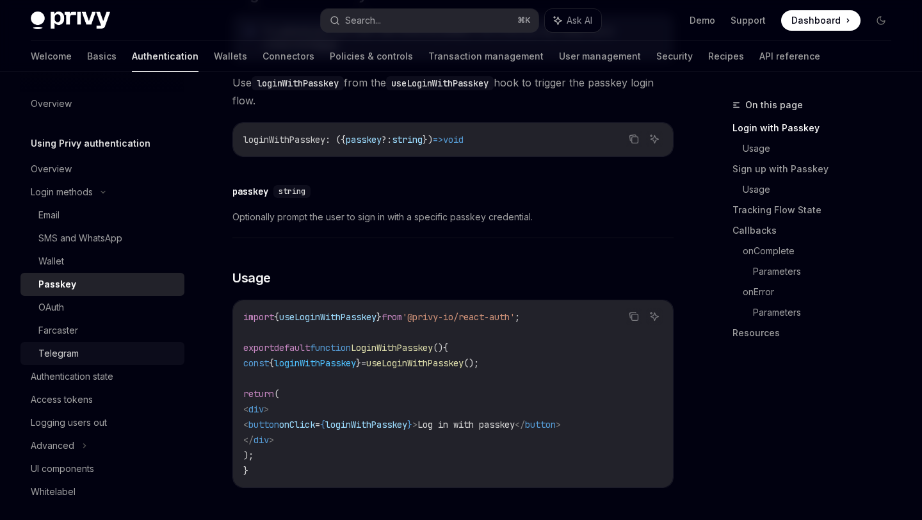
click at [70, 353] on div "Telegram" at bounding box center [58, 353] width 40 height 15
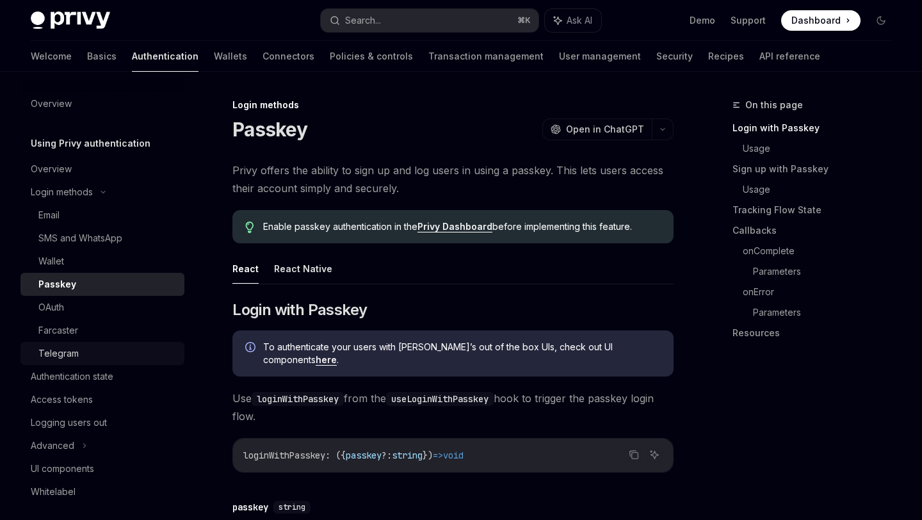
type textarea "*"
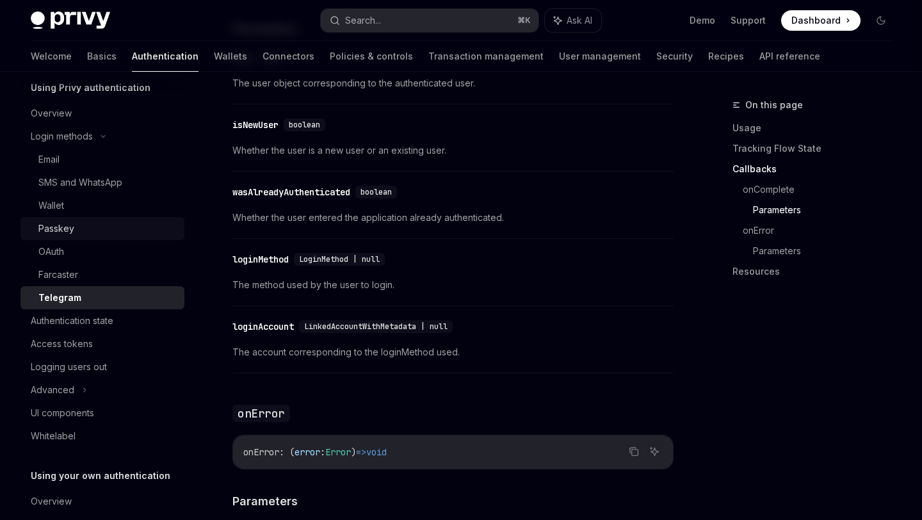
scroll to position [120, 0]
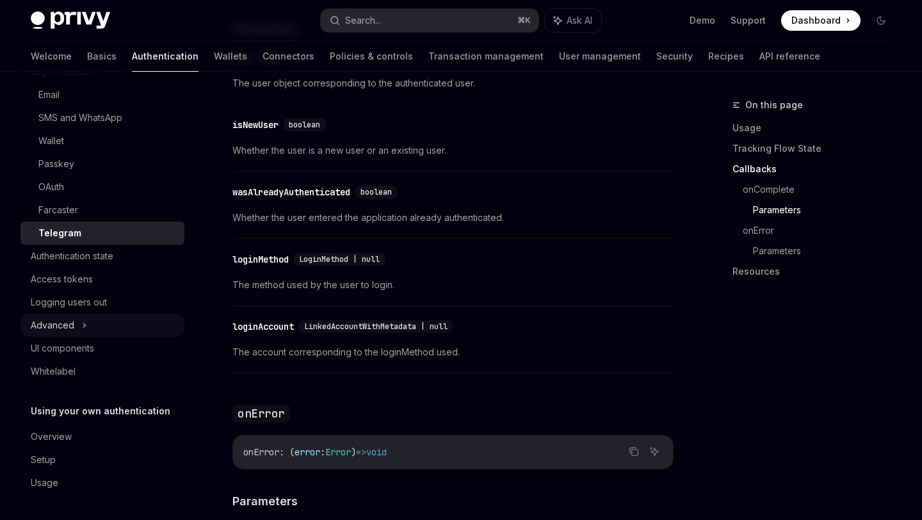
click at [90, 325] on div "Advanced" at bounding box center [102, 325] width 164 height 23
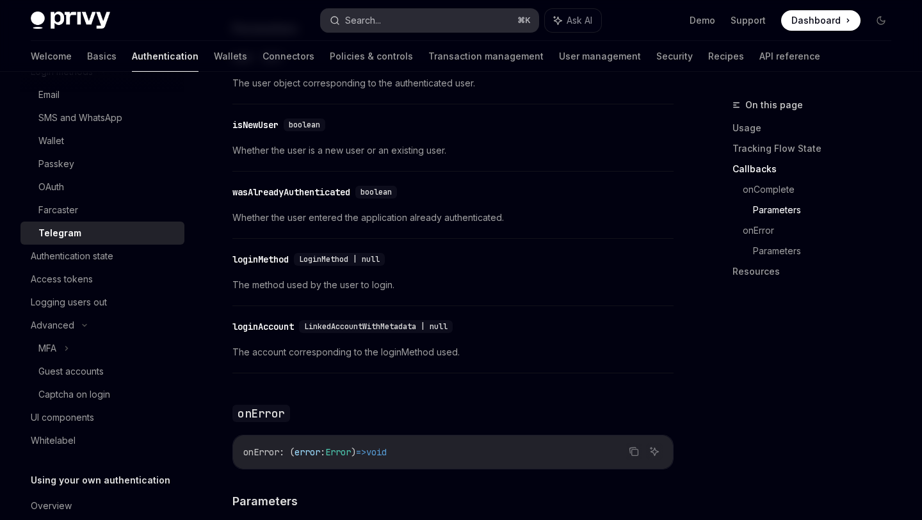
click at [421, 18] on button "Search... ⌘ K" at bounding box center [429, 20] width 217 height 23
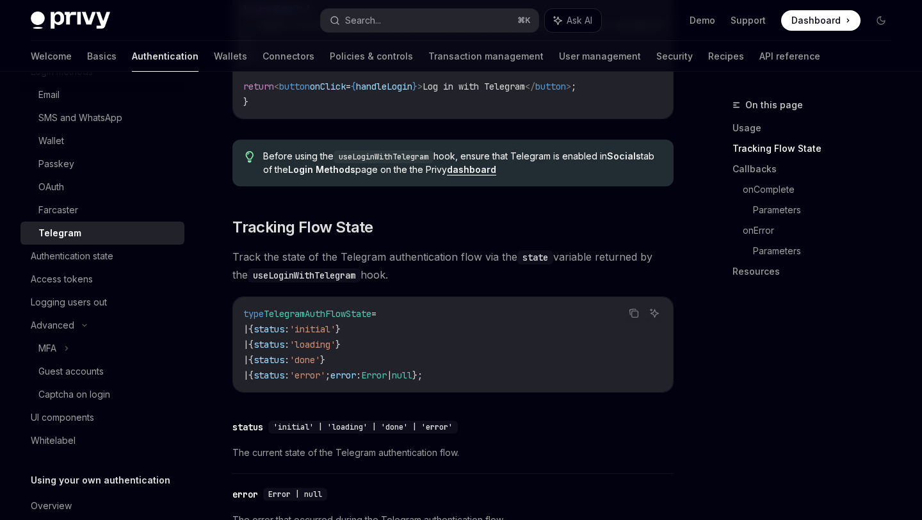
scroll to position [957, 0]
